Goal: Task Accomplishment & Management: Use online tool/utility

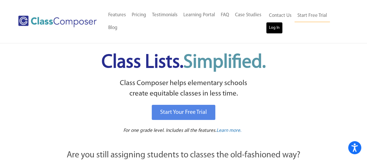
click at [270, 29] on link "Log In" at bounding box center [274, 28] width 17 height 12
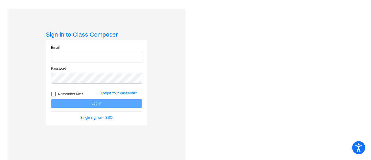
type input "danielj@fowlervilleschools.org"
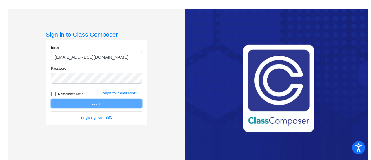
click at [95, 103] on button "Log In" at bounding box center [96, 103] width 91 height 8
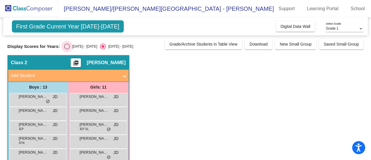
click at [68, 44] on div "Select an option" at bounding box center [67, 47] width 6 height 6
click at [67, 49] on input "2024 - 2025" at bounding box center [67, 49] width 0 height 0
radio input "true"
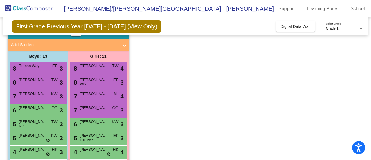
scroll to position [31, 0]
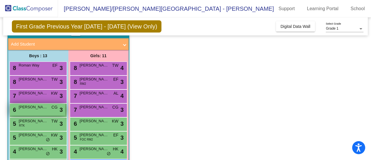
click at [52, 108] on span "CG" at bounding box center [55, 107] width 6 height 6
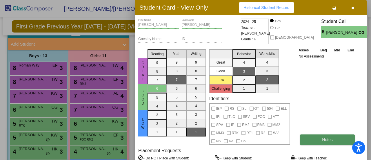
click at [331, 139] on span "Notes" at bounding box center [327, 139] width 11 height 5
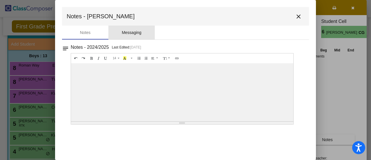
click at [130, 32] on div "Messaging" at bounding box center [132, 33] width 20 height 6
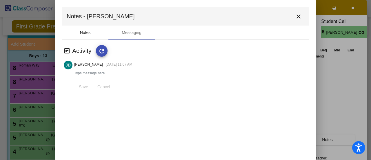
click at [85, 31] on div "Notes" at bounding box center [85, 33] width 11 height 6
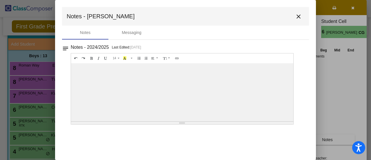
click at [298, 17] on mat-icon "close" at bounding box center [298, 16] width 7 height 7
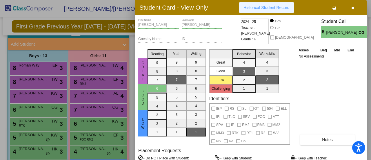
click at [265, 8] on span "Historical Student Record" at bounding box center [267, 7] width 46 height 5
